Goal: Entertainment & Leisure: Consume media (video, audio)

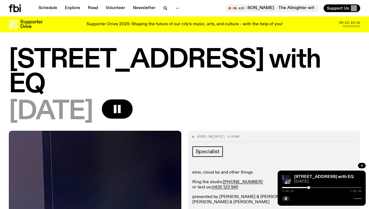
scroll to position [529, 0]
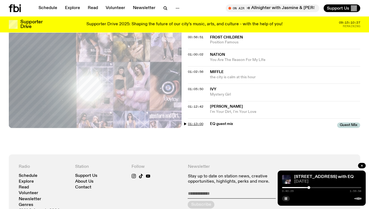
click at [195, 122] on span "01:13:00" at bounding box center [195, 124] width 15 height 4
click at [332, 188] on div at bounding box center [321, 187] width 79 height 1
click at [334, 187] on div at bounding box center [321, 187] width 79 height 1
click at [337, 188] on div at bounding box center [321, 187] width 79 height 1
click at [335, 188] on div at bounding box center [335, 188] width 3 height 3
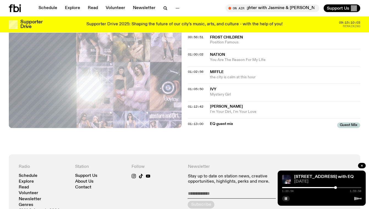
click at [333, 187] on div at bounding box center [295, 187] width 79 height 1
click at [259, 164] on div "Newsletter Stay up to date on station news, creative opportunities, highlights,…" at bounding box center [241, 188] width 106 height 49
click at [334, 188] on div at bounding box center [334, 188] width 3 height 3
click at [336, 188] on div at bounding box center [321, 187] width 79 height 1
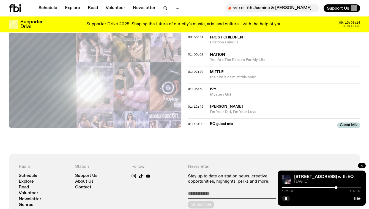
click at [334, 188] on div at bounding box center [335, 188] width 3 height 3
click at [333, 188] on div at bounding box center [295, 187] width 79 height 1
click at [283, 196] on button "button" at bounding box center [286, 199] width 8 height 6
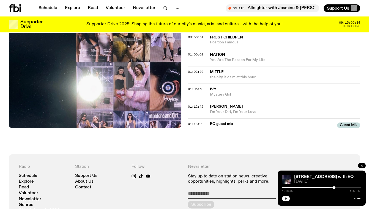
click at [285, 201] on button "button" at bounding box center [286, 199] width 8 height 6
